Goal: Information Seeking & Learning: Learn about a topic

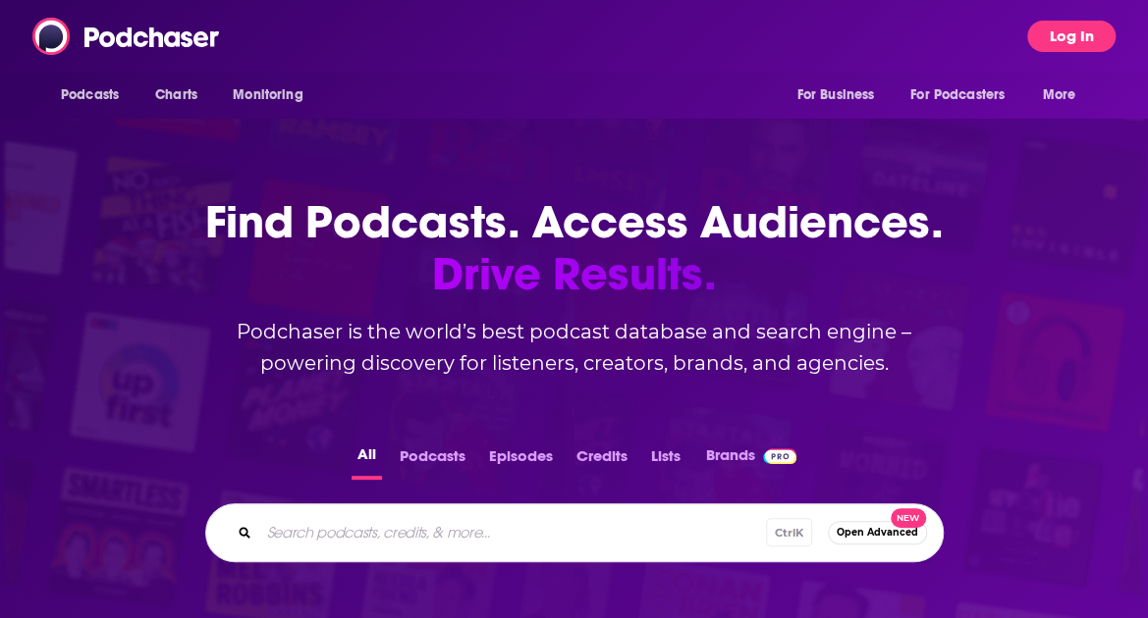
click at [1043, 46] on button "Log In" at bounding box center [1071, 36] width 88 height 31
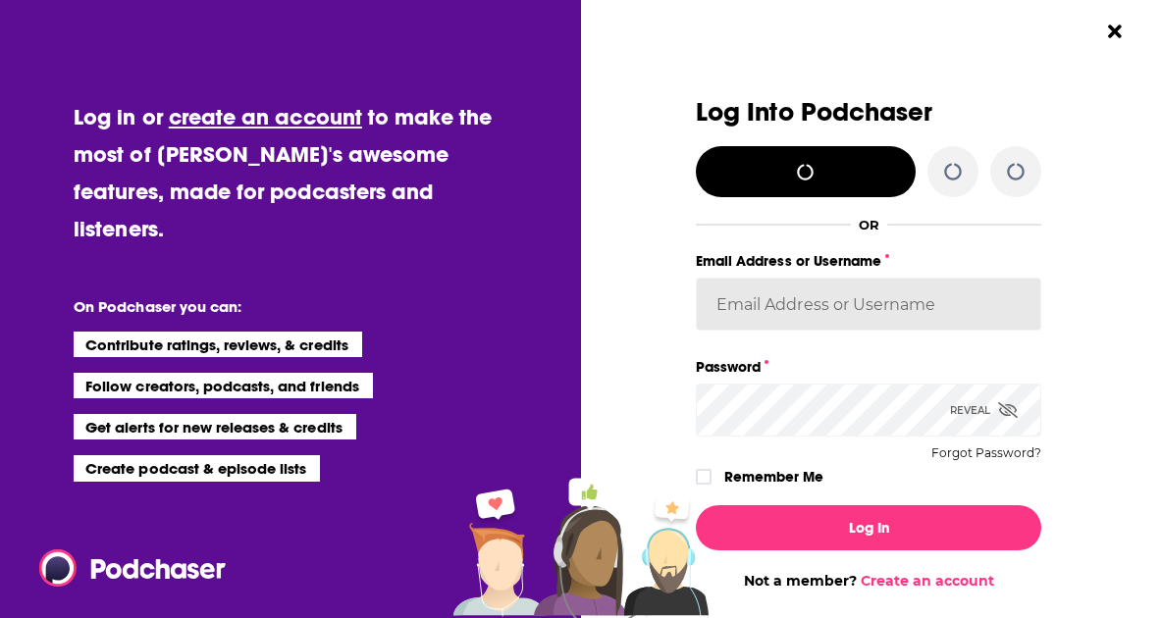
type input "HavasAlexa"
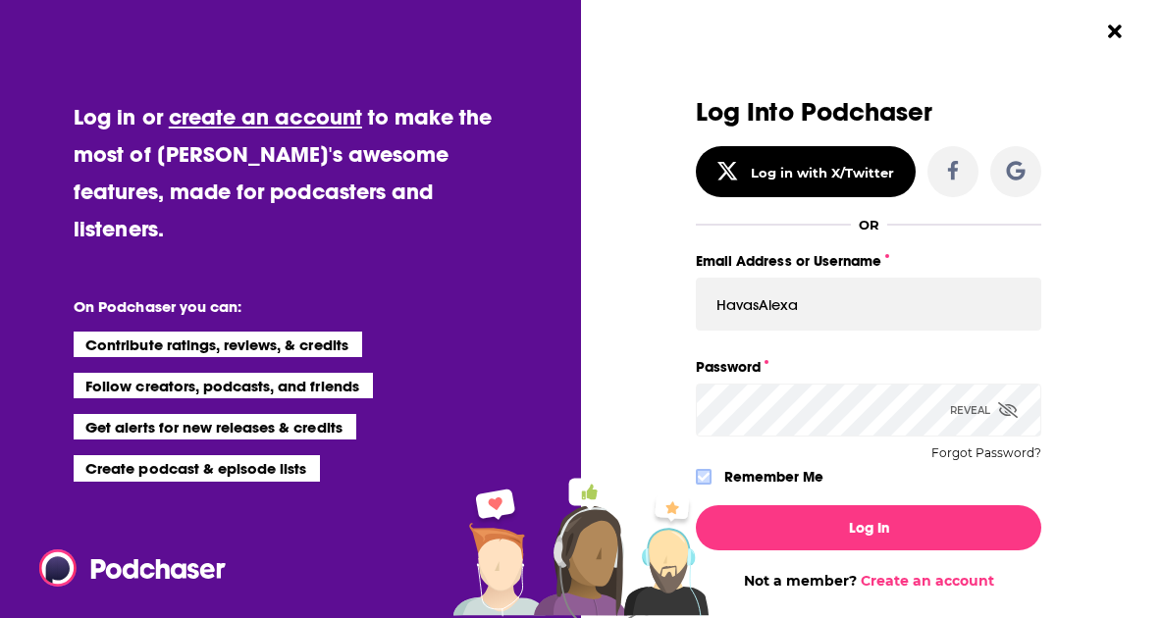
click at [698, 478] on icon "Dialog" at bounding box center [704, 477] width 12 height 12
click at [839, 551] on div "Log In Not a member? Create an account" at bounding box center [869, 540] width 346 height 100
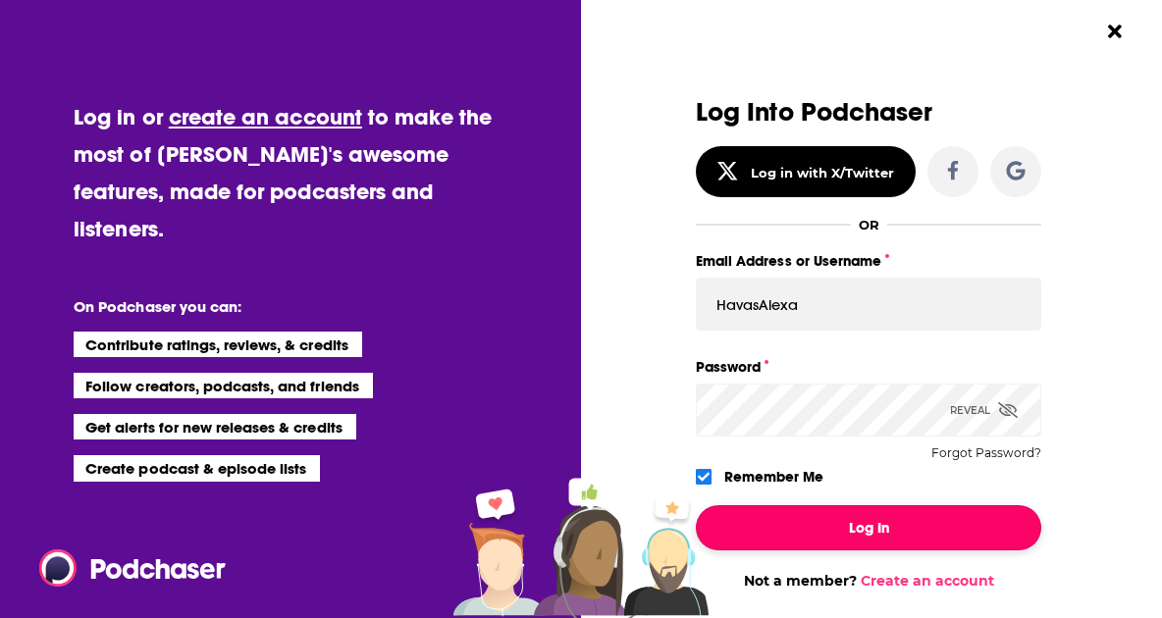
click at [839, 546] on button "Log In" at bounding box center [869, 528] width 346 height 45
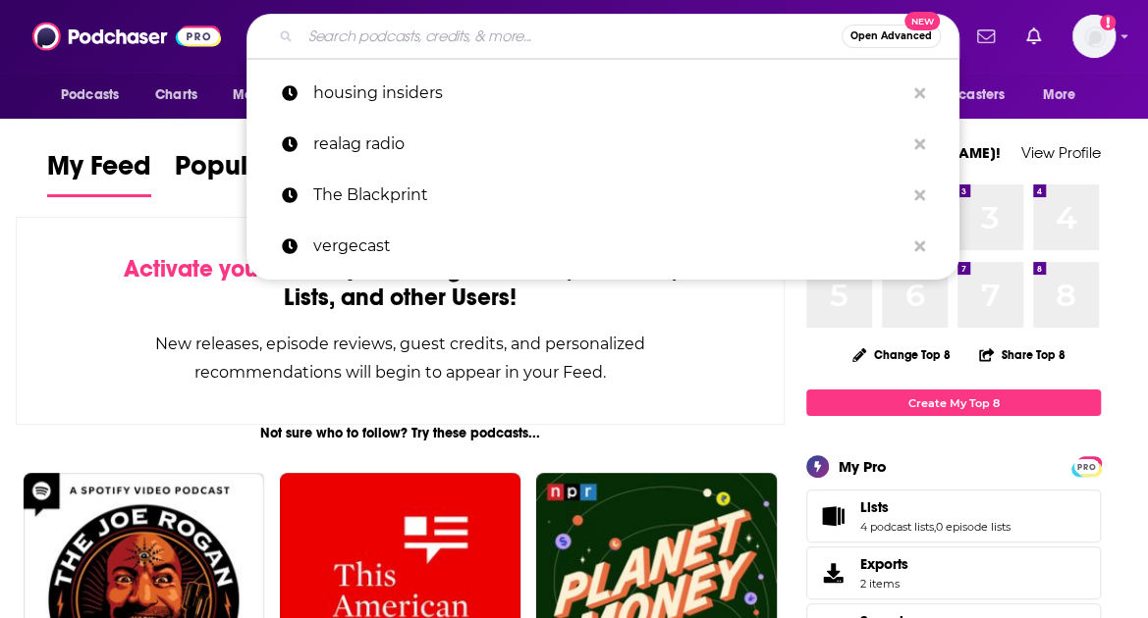
click at [323, 38] on input "Search podcasts, credits, & more..." at bounding box center [570, 36] width 541 height 31
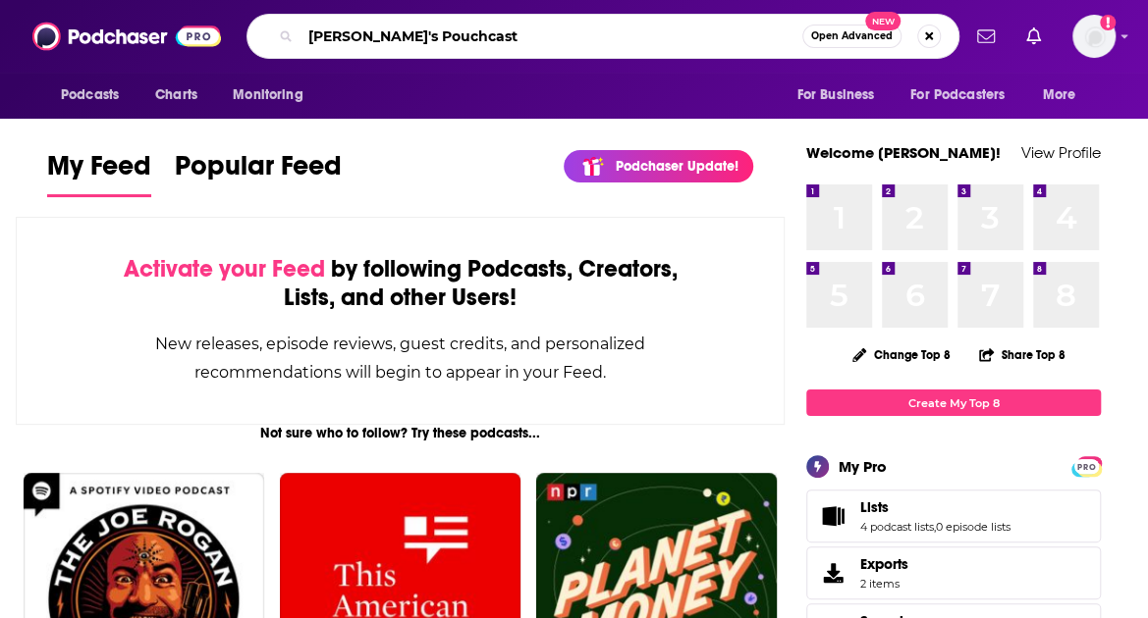
type input "[PERSON_NAME]'s Pouchcast"
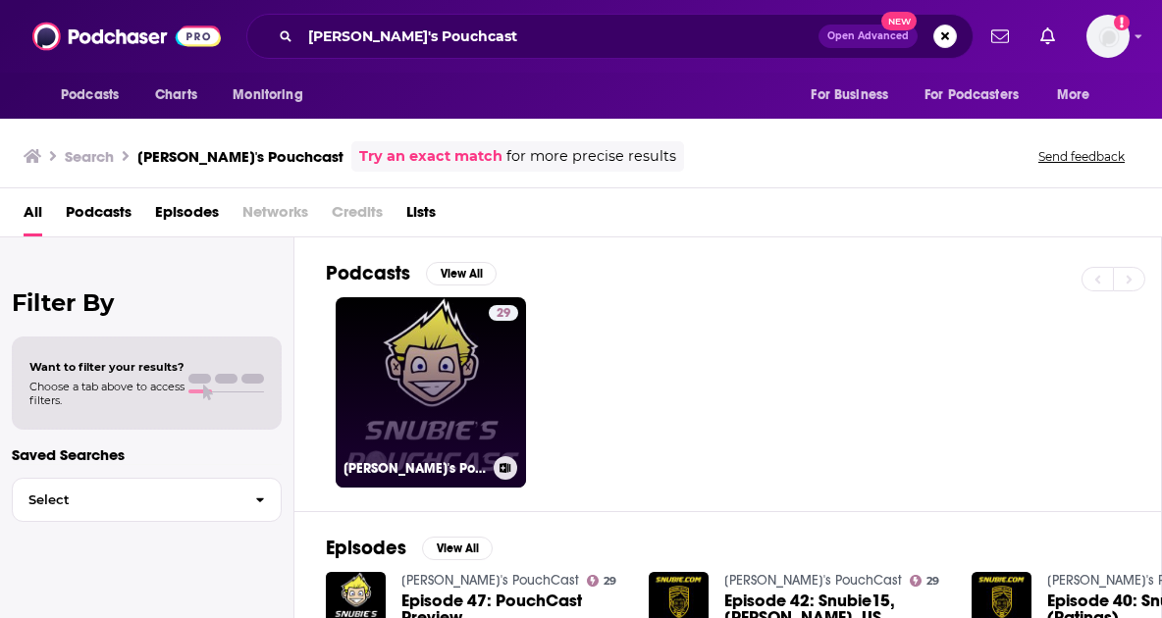
click at [497, 352] on div "29" at bounding box center [503, 380] width 29 height 151
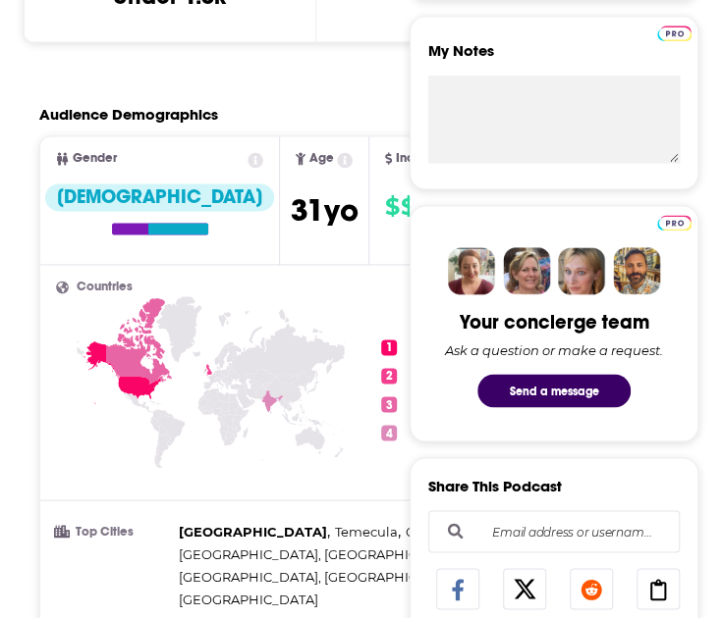
scroll to position [687, 0]
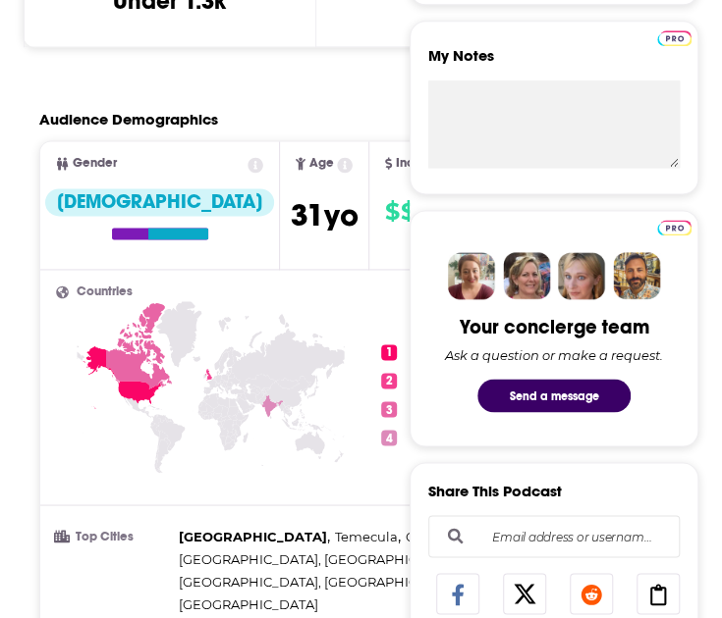
click at [248, 437] on icon at bounding box center [210, 422] width 309 height 243
click at [408, 347] on span "[GEOGRAPHIC_DATA]" at bounding box center [486, 354] width 157 height 18
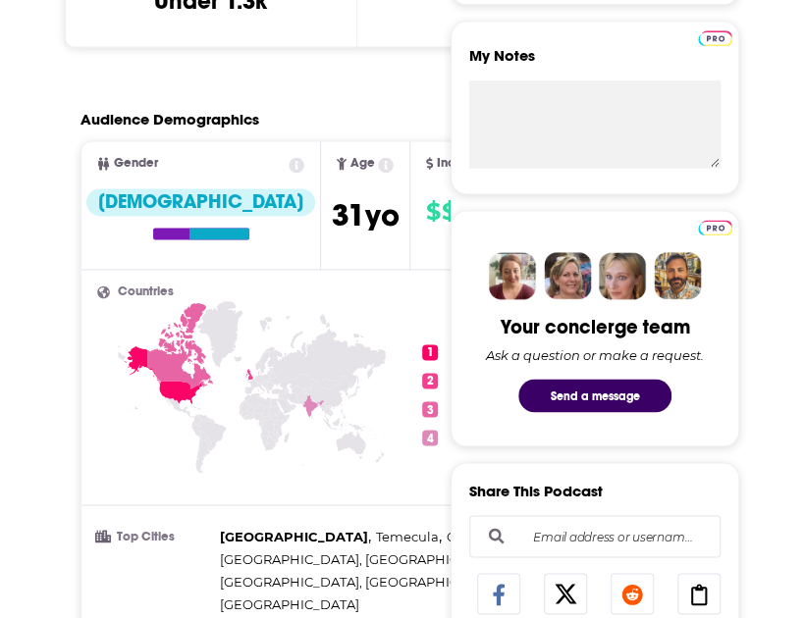
scroll to position [785, 0]
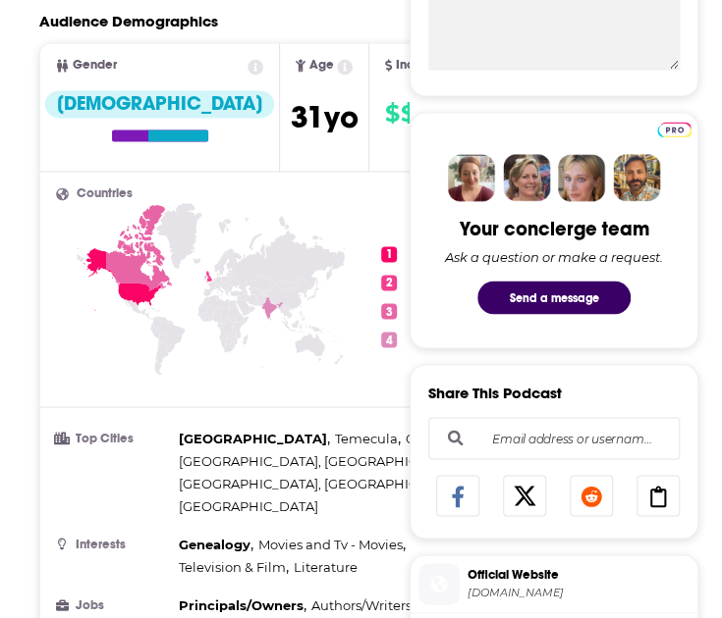
click at [381, 246] on span "1" at bounding box center [389, 254] width 16 height 16
click at [199, 349] on icon at bounding box center [210, 324] width 309 height 243
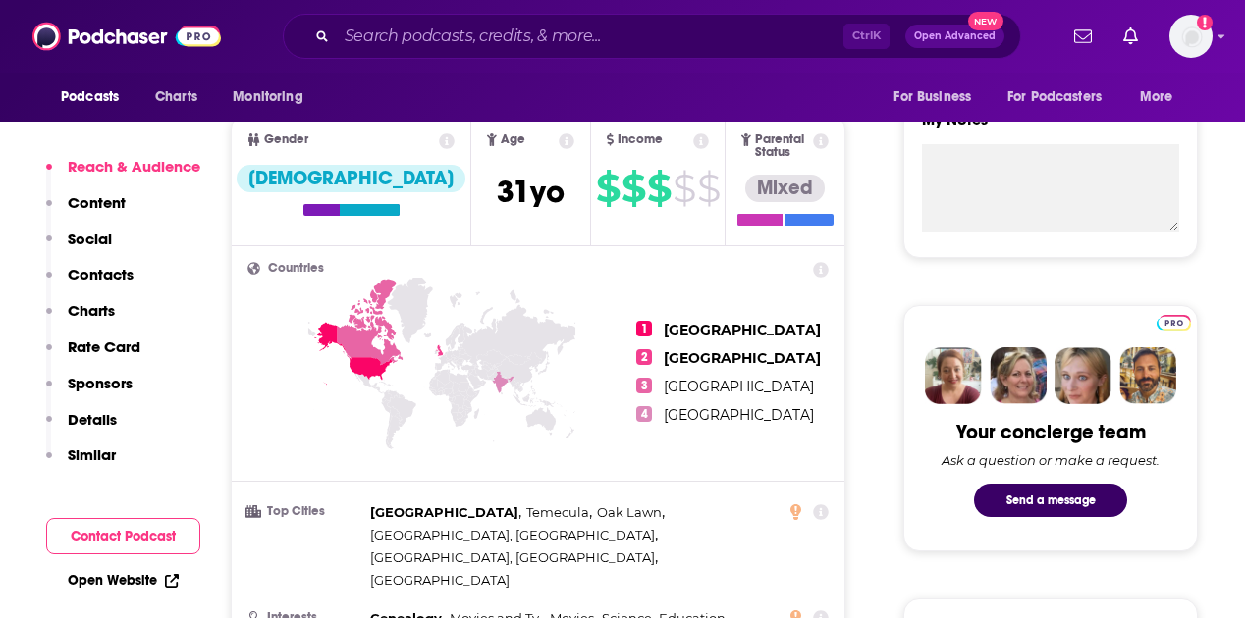
scroll to position [687, 0]
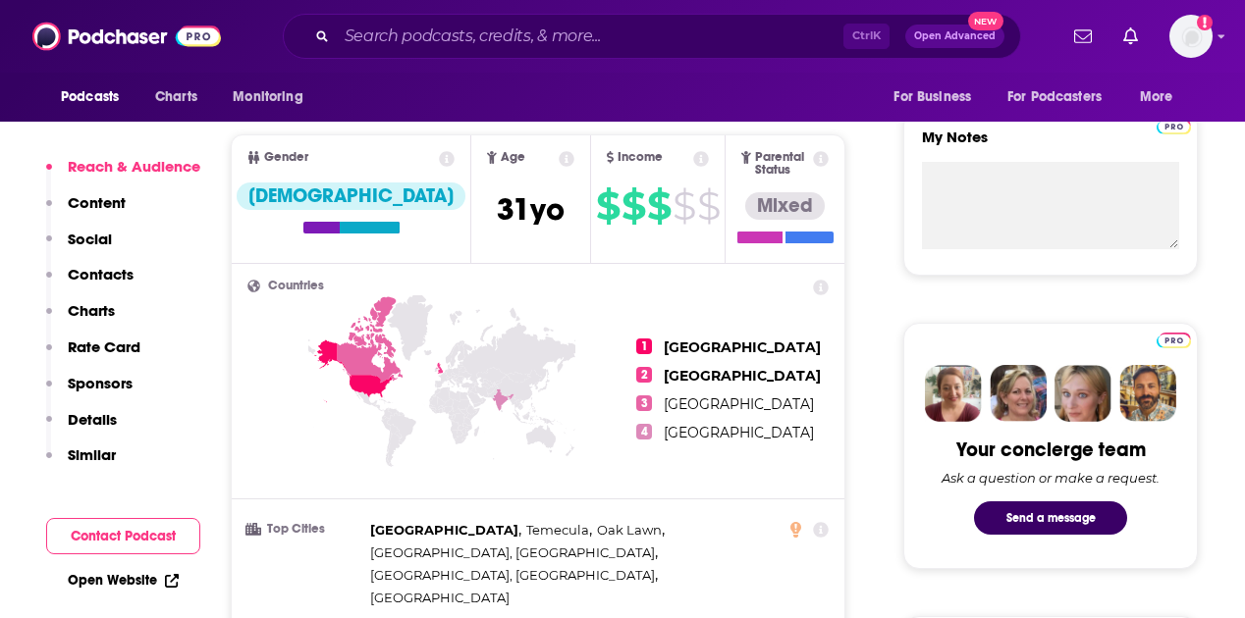
click at [373, 371] on icon at bounding box center [353, 371] width 78 height 63
click at [652, 339] on span "1" at bounding box center [644, 347] width 16 height 16
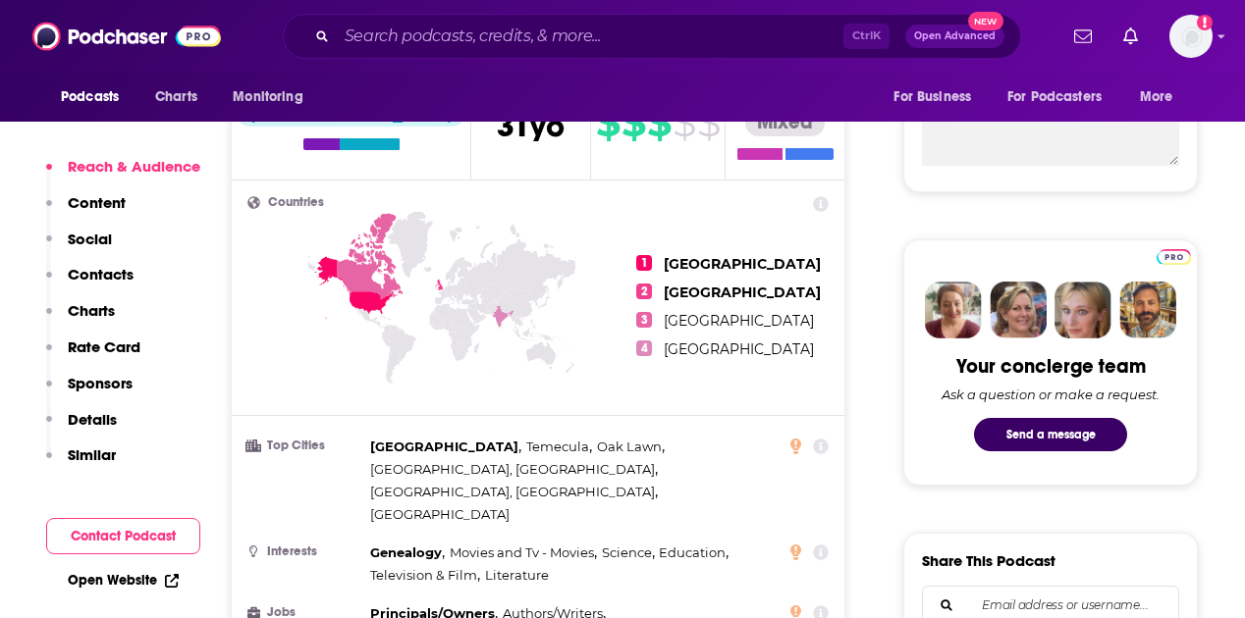
scroll to position [785, 0]
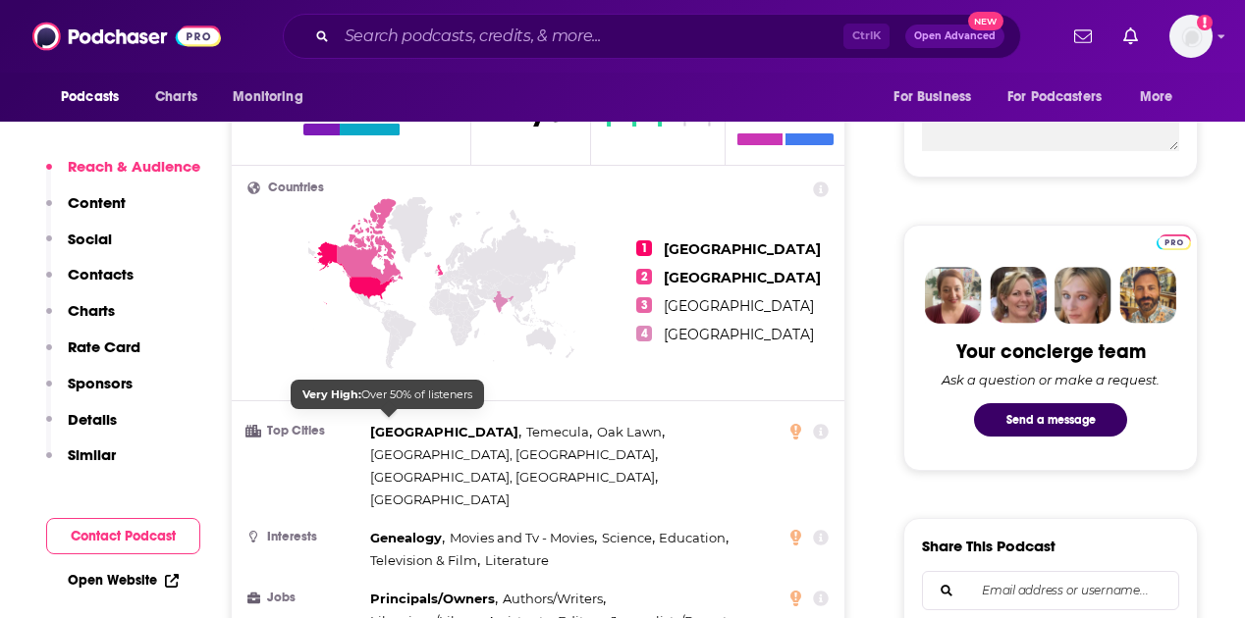
click at [385, 424] on span "[GEOGRAPHIC_DATA]" at bounding box center [444, 432] width 148 height 16
click at [283, 425] on h3 "Top Cities" at bounding box center [304, 431] width 115 height 13
click at [652, 241] on span "1" at bounding box center [644, 249] width 16 height 16
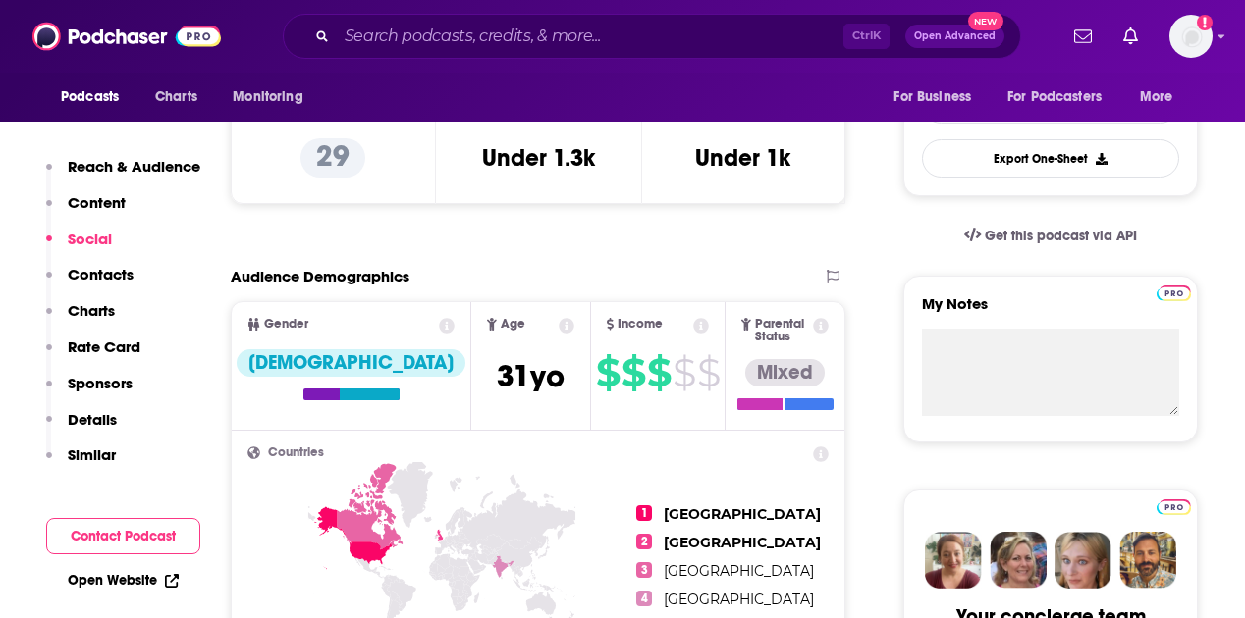
scroll to position [393, 0]
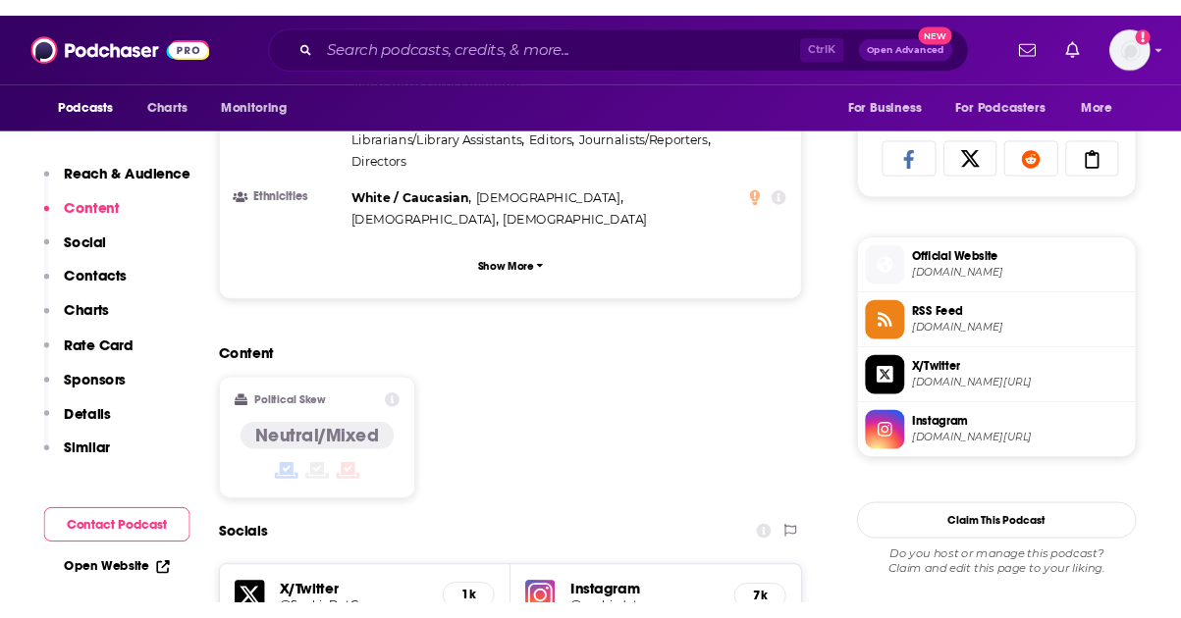
scroll to position [1178, 0]
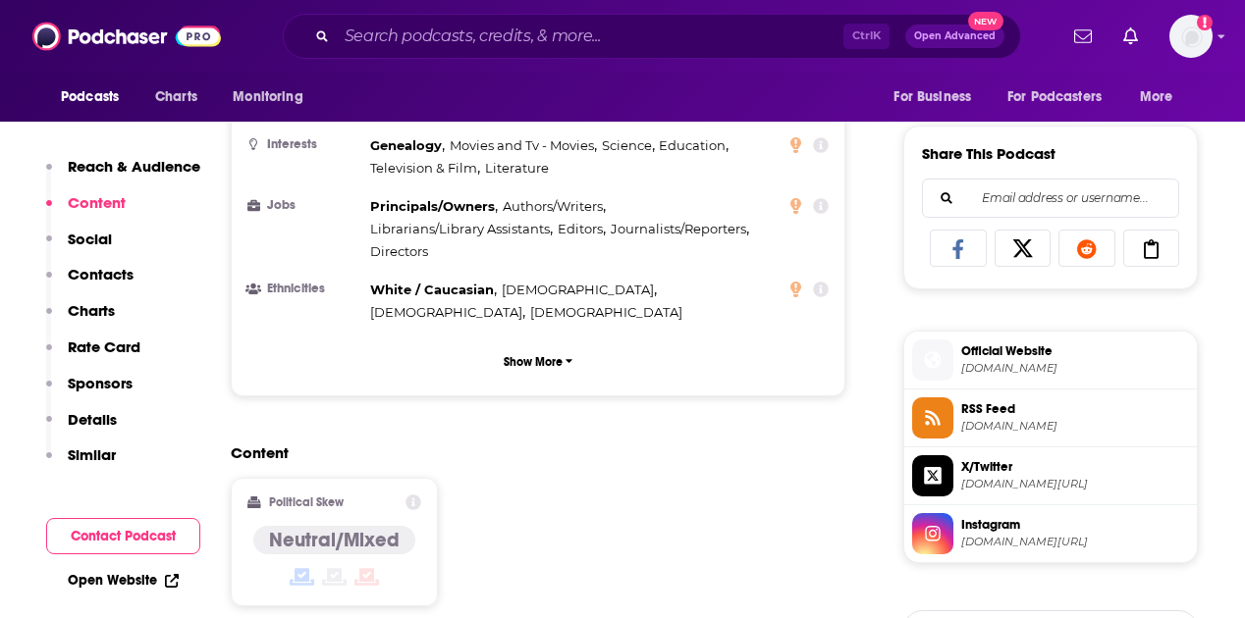
click at [675, 488] on div "Content Political Skew Neutral/Mixed" at bounding box center [538, 533] width 615 height 179
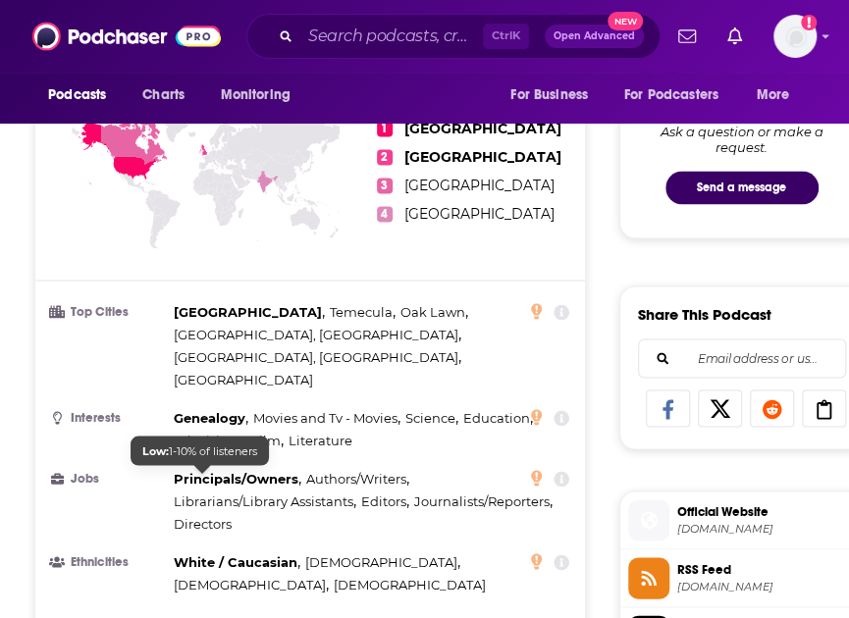
scroll to position [1005, 0]
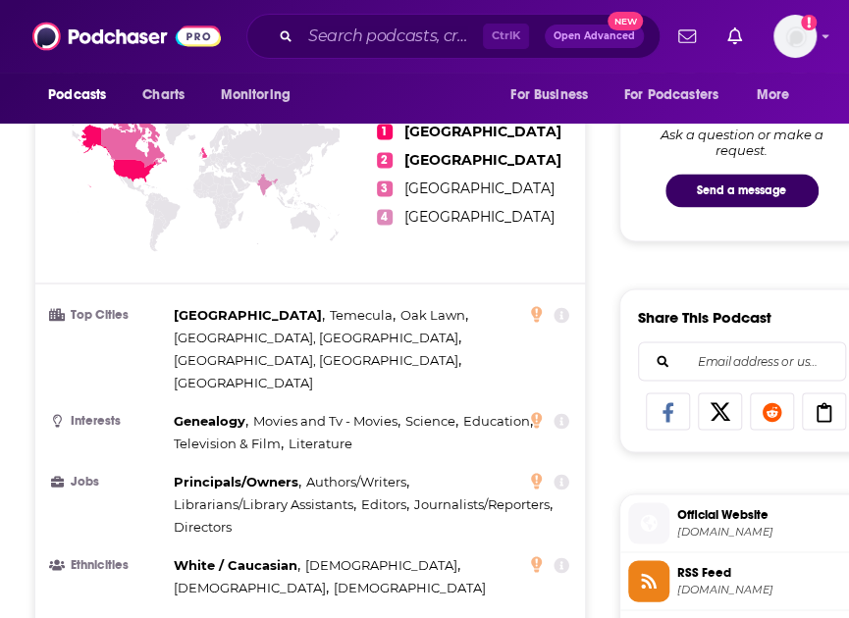
click at [446, 250] on ul "1 [GEOGRAPHIC_DATA] 2 [GEOGRAPHIC_DATA] 3 [GEOGRAPHIC_DATA] 4 [GEOGRAPHIC_DATA]" at bounding box center [473, 174] width 192 height 220
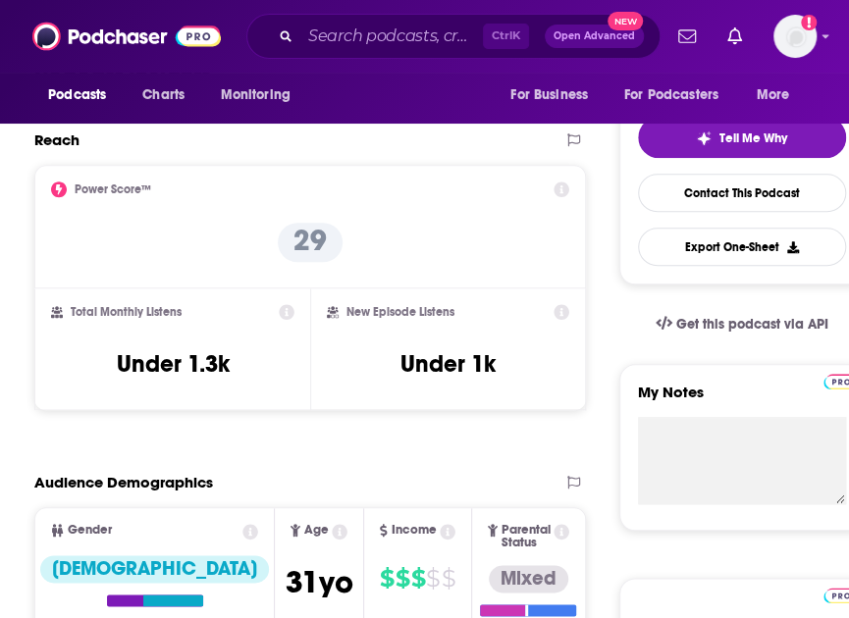
scroll to position [24, 0]
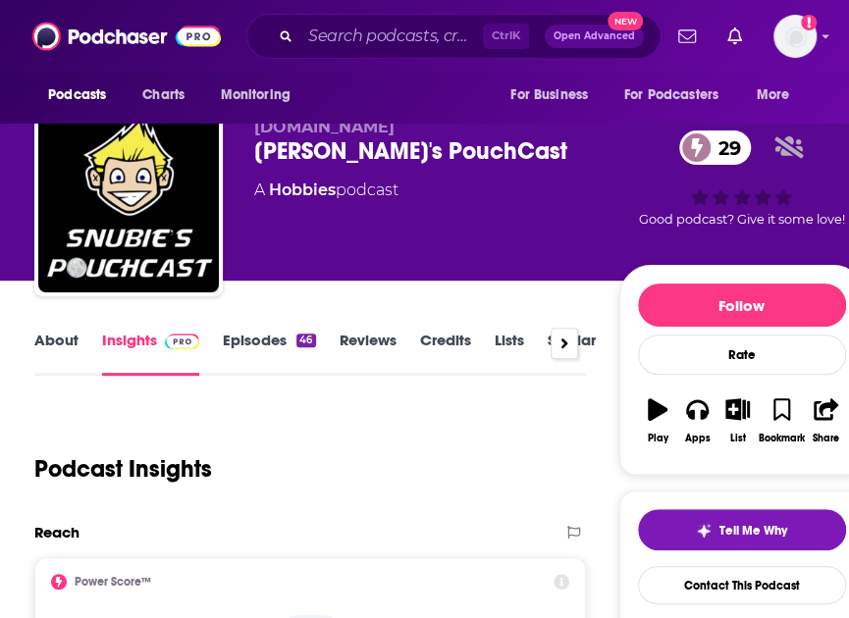
click at [256, 343] on link "Episodes 46" at bounding box center [269, 353] width 92 height 45
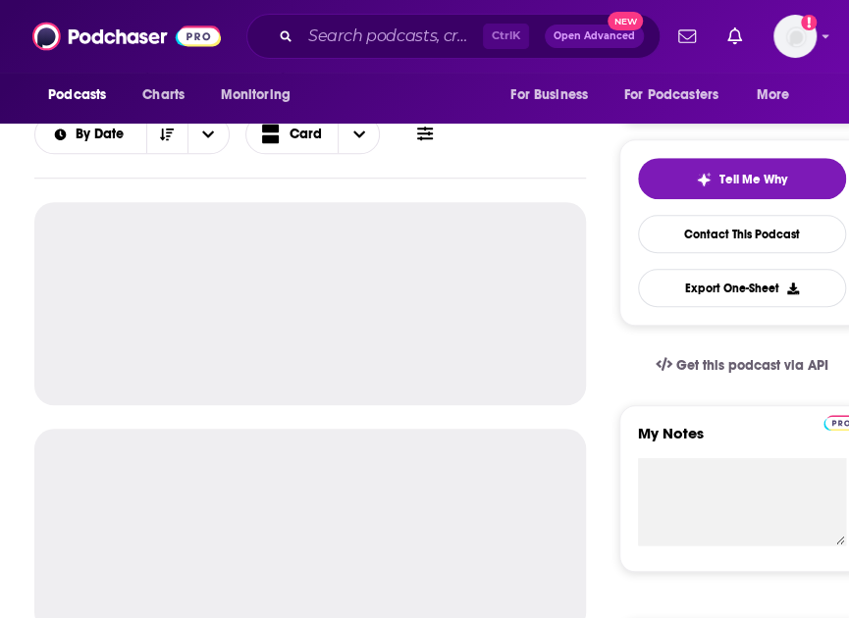
scroll to position [393, 0]
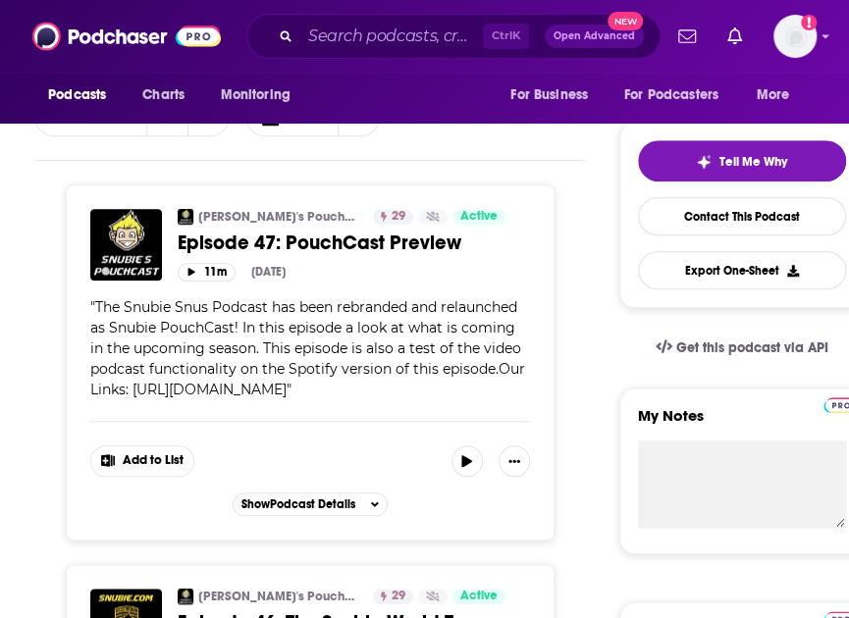
click at [375, 274] on div "11m [DATE]" at bounding box center [354, 272] width 352 height 19
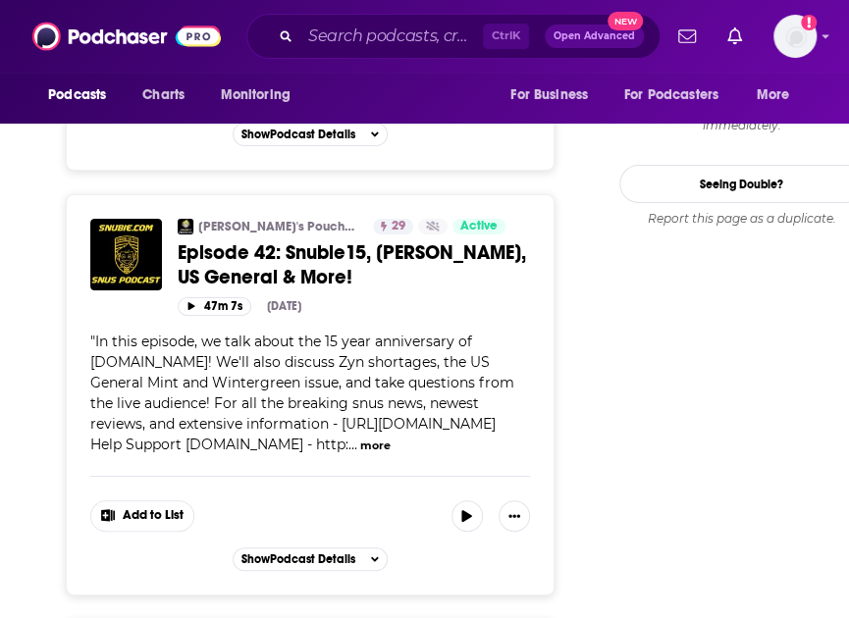
scroll to position [2374, 0]
